Goal: Task Accomplishment & Management: Manage account settings

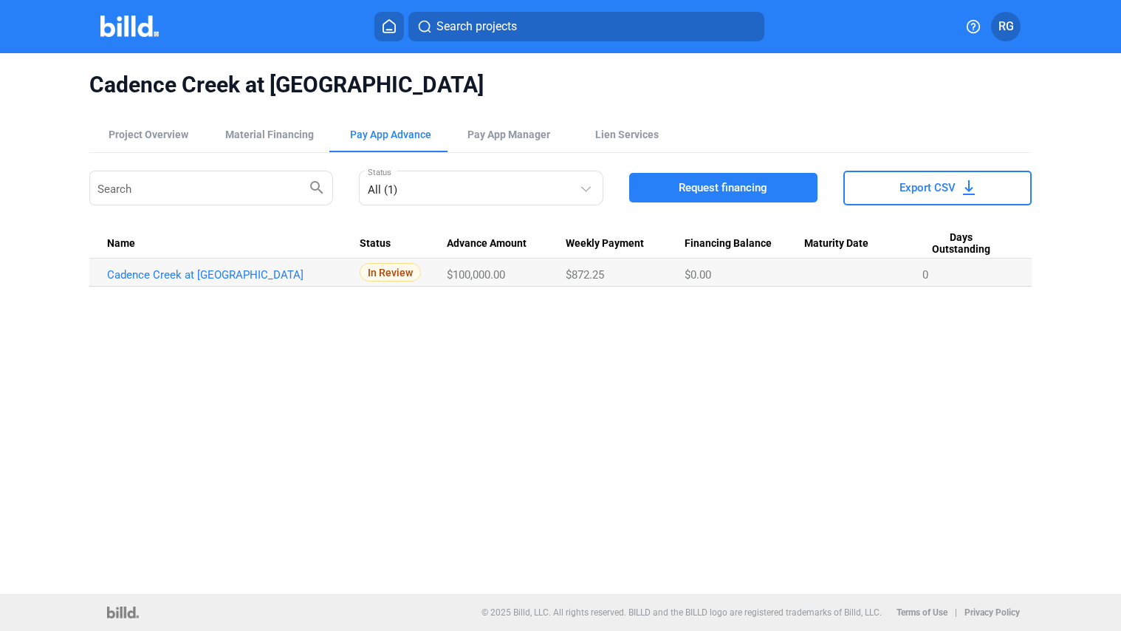
click at [676, 377] on div "Cadence Creek at Gosling Cottages Project Overview Material Financing Pay App A…" at bounding box center [560, 323] width 1121 height 541
click at [48, 413] on div "Cadence Creek at Gosling Cottages Project Overview Material Financing Pay App A…" at bounding box center [560, 323] width 1121 height 541
click at [973, 445] on div "Cadence Creek at Gosling Cottages Project Overview Material Financing Pay App A…" at bounding box center [560, 323] width 1121 height 541
click at [659, 405] on div "Cadence Creek at Gosling Cottages Project Overview Material Financing Pay App A…" at bounding box center [560, 323] width 1121 height 541
click at [537, 345] on div "Cadence Creek at Gosling Cottages Project Overview Material Financing Pay App A…" at bounding box center [560, 323] width 1121 height 541
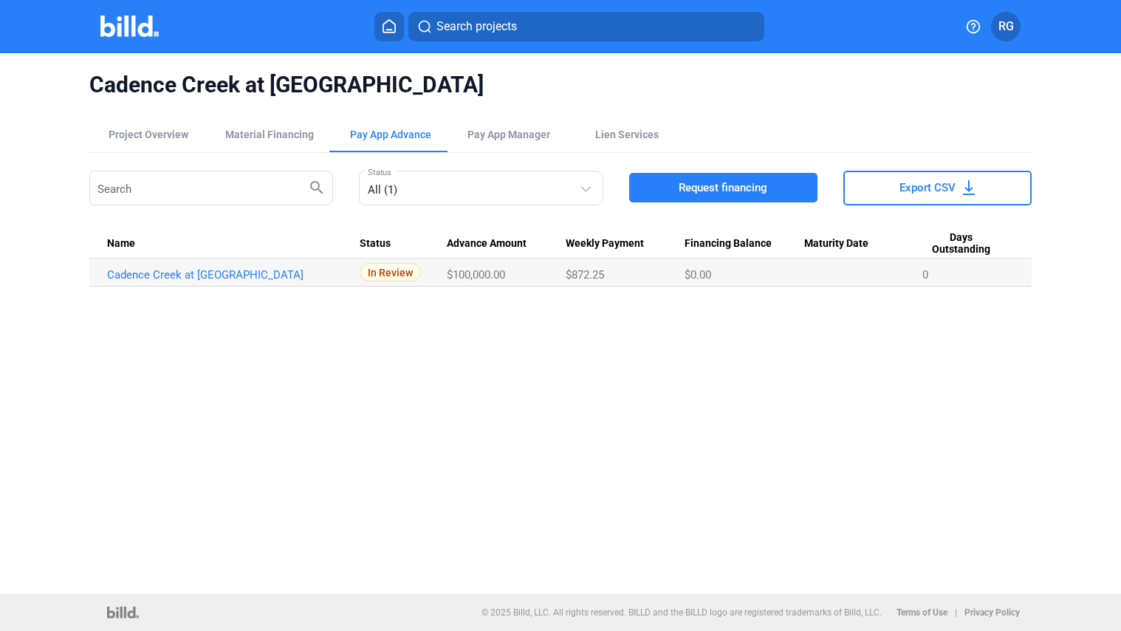
click at [771, 386] on div "Cadence Creek at Gosling Cottages Project Overview Material Financing Pay App A…" at bounding box center [560, 323] width 1121 height 541
click at [758, 411] on div "Cadence Creek at Gosling Cottages Project Overview Material Financing Pay App A…" at bounding box center [560, 323] width 1121 height 541
click at [742, 411] on div "Cadence Creek at Gosling Cottages Project Overview Material Financing Pay App A…" at bounding box center [560, 323] width 1121 height 541
click at [137, 131] on div "Project Overview" at bounding box center [149, 134] width 80 height 15
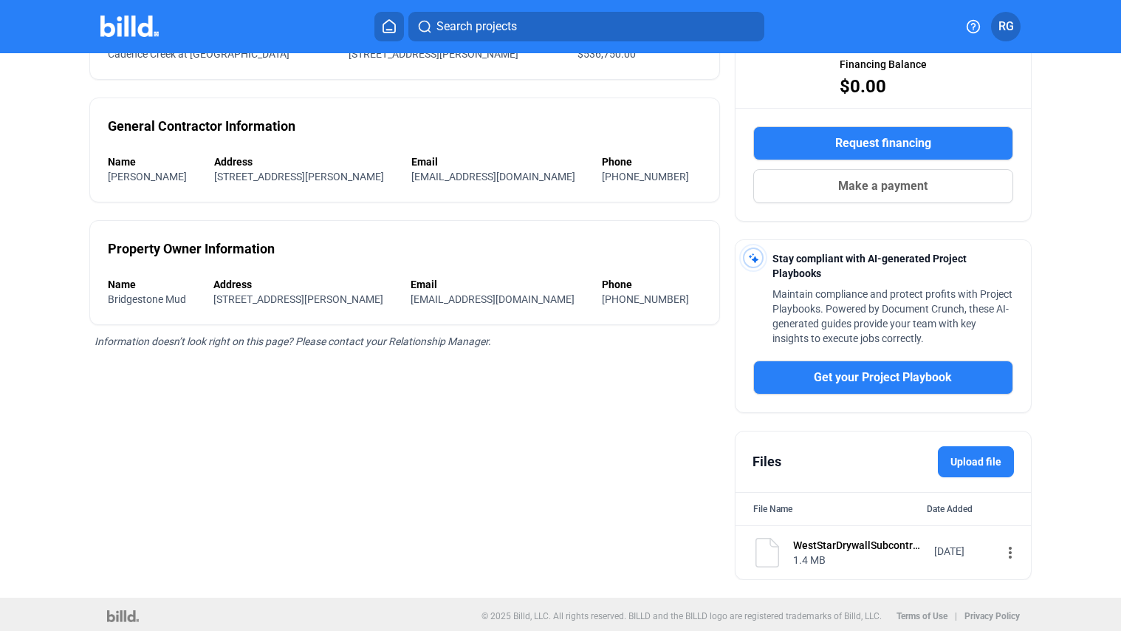
scroll to position [200, 0]
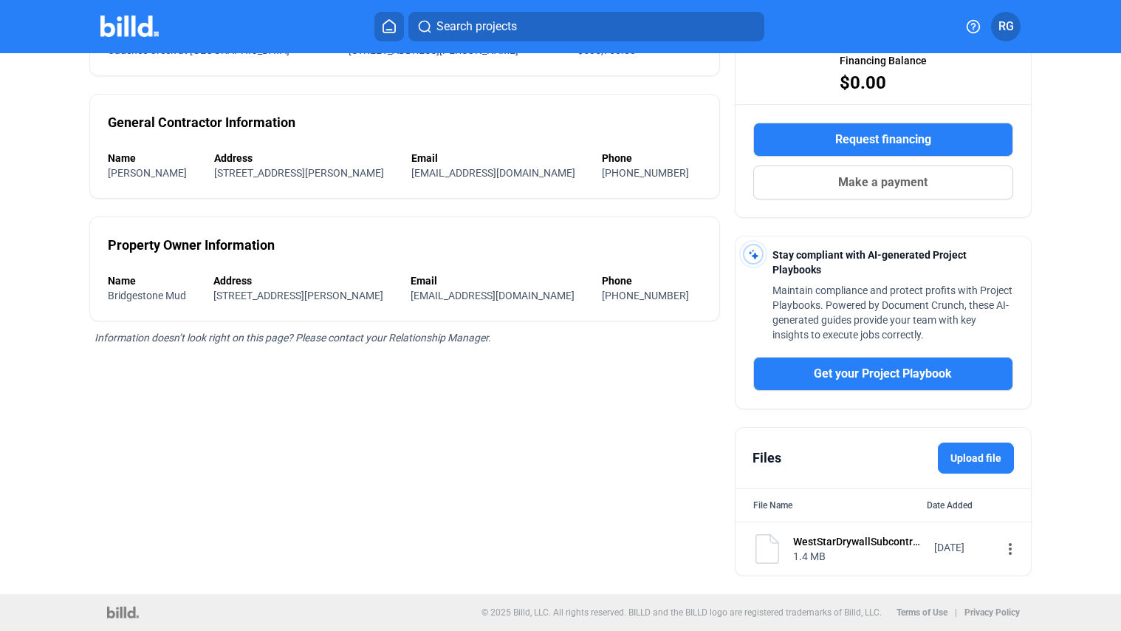
click at [976, 454] on label "Upload file" at bounding box center [976, 457] width 76 height 31
click at [0, 0] on input "Upload file" at bounding box center [0, 0] width 0 height 0
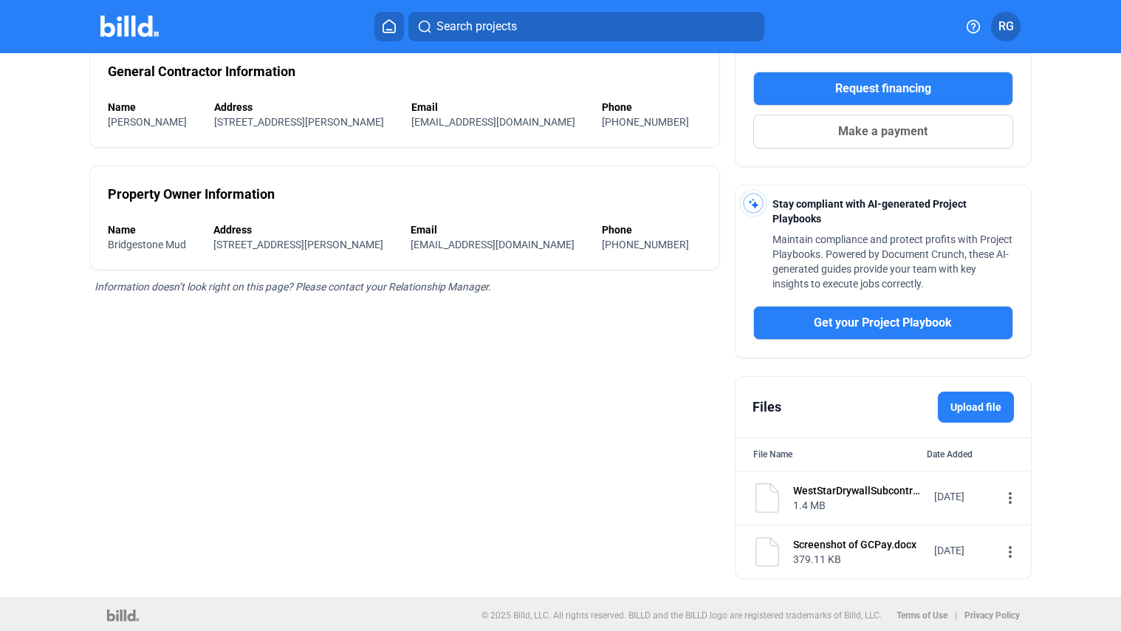
scroll to position [255, 0]
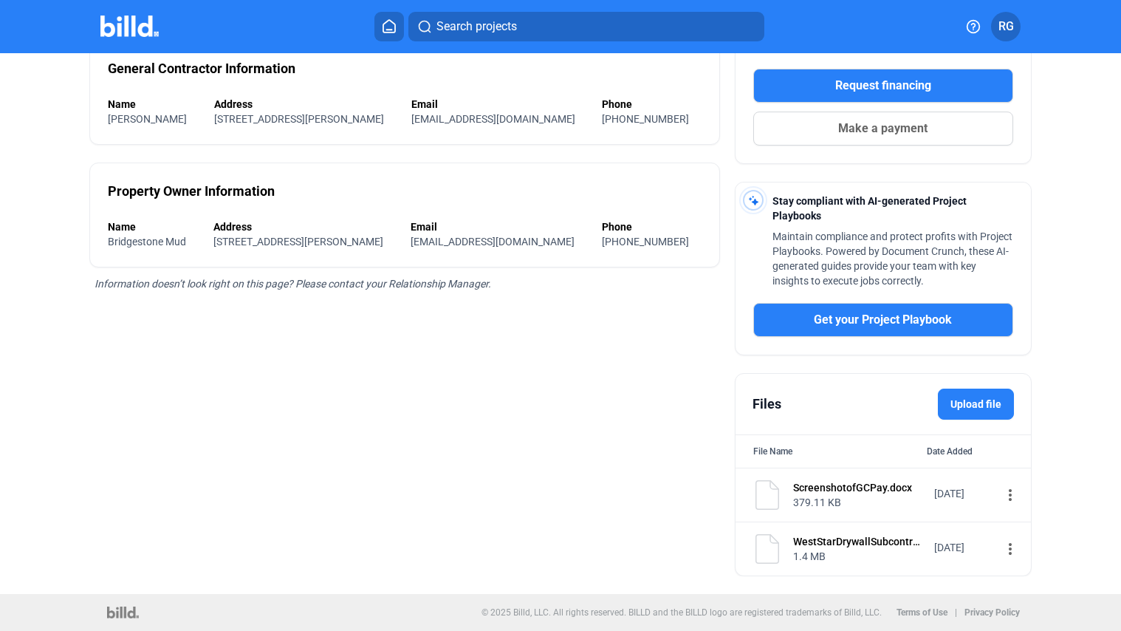
click at [969, 399] on label "Upload file" at bounding box center [976, 403] width 76 height 31
click at [0, 0] on input "Upload file" at bounding box center [0, 0] width 0 height 0
click at [1001, 551] on mat-icon "more_vert" at bounding box center [1010, 549] width 18 height 18
click at [1029, 489] on div at bounding box center [560, 315] width 1121 height 631
click at [1001, 493] on mat-icon "more_vert" at bounding box center [1010, 495] width 18 height 18
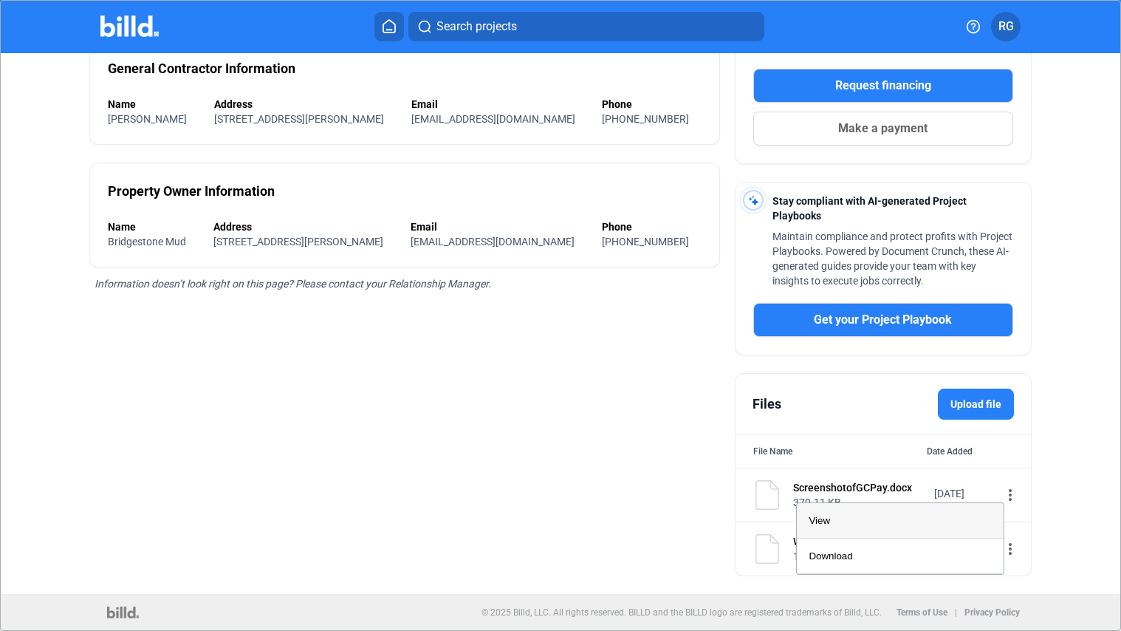
click at [921, 527] on div "View" at bounding box center [900, 520] width 183 height 35
click at [1045, 419] on div "Cadence Creek at Gosling Cottages Project Overview Material Financing Pay App A…" at bounding box center [560, 197] width 1121 height 794
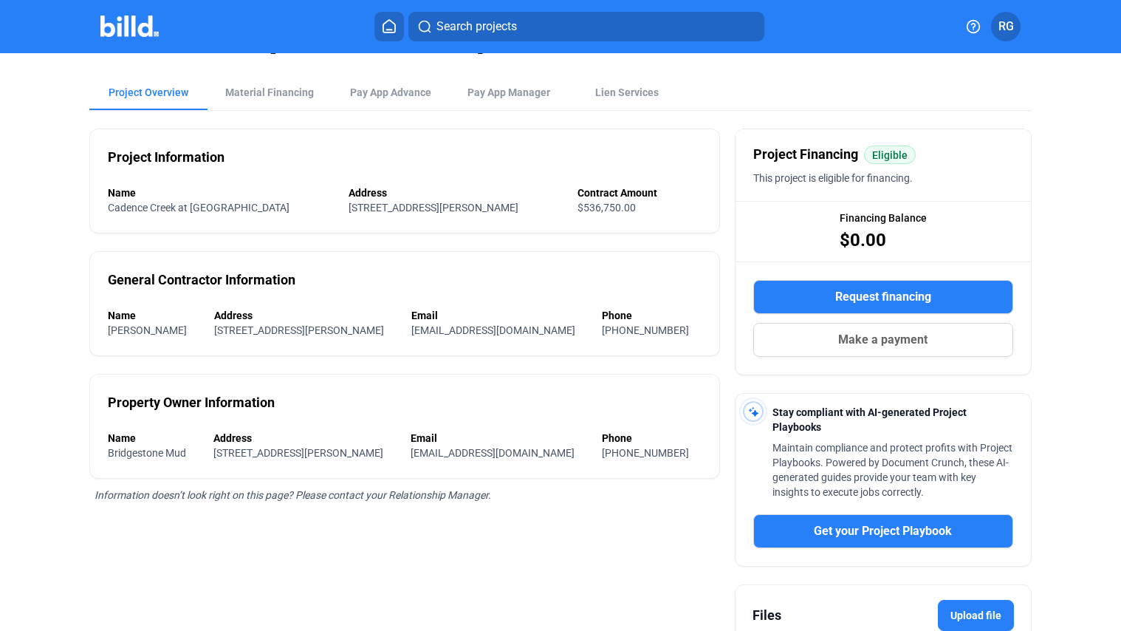
scroll to position [0, 0]
